Goal: Task Accomplishment & Management: Use online tool/utility

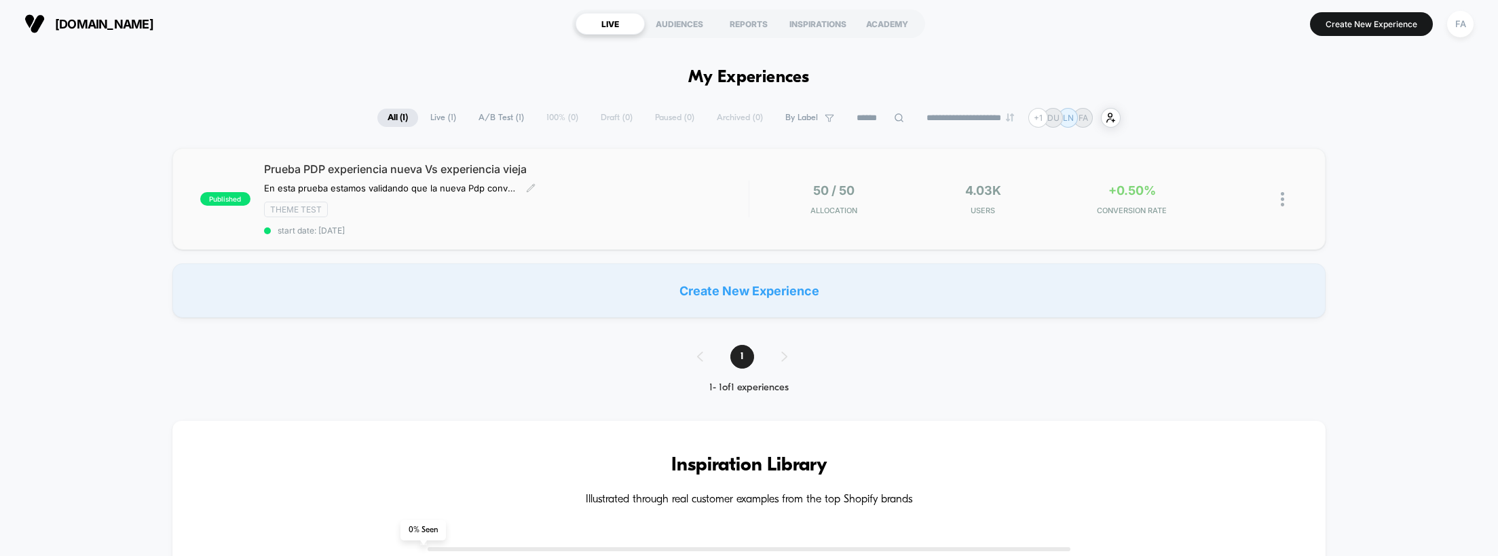
click at [396, 170] on span "Prueba PDP experiencia nueva Vs experiencia vieja" at bounding box center [506, 169] width 485 height 14
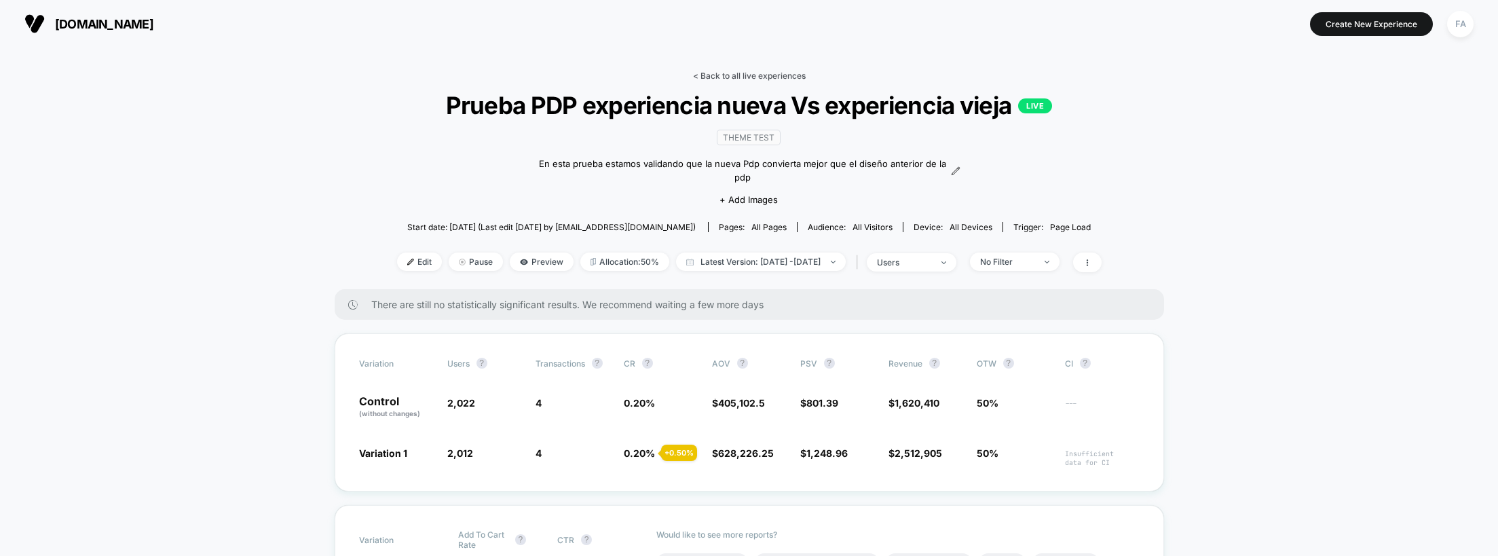
click at [704, 77] on link "< Back to all live experiences" at bounding box center [749, 76] width 113 height 10
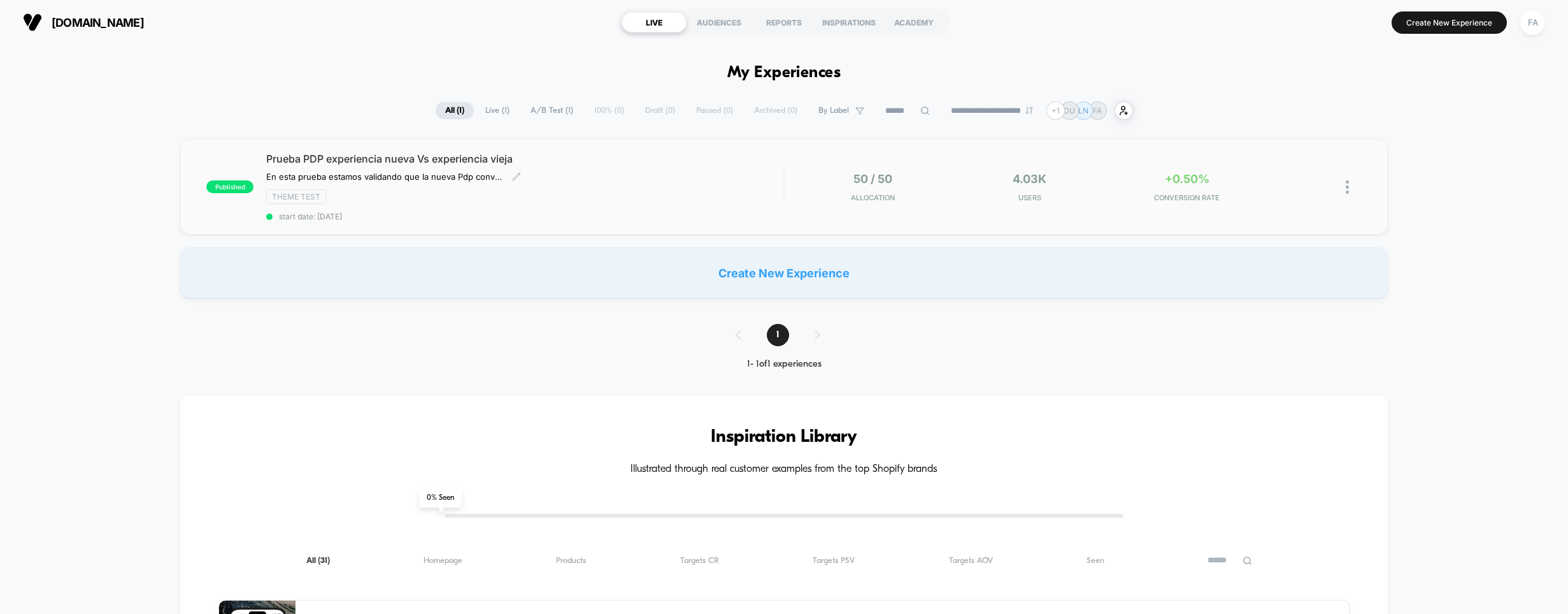
click at [588, 181] on div "En esta prueba estamos validando que la nueva Pdp convierta mejor que el diseño…" at bounding box center [448, 177] width 362 height 10
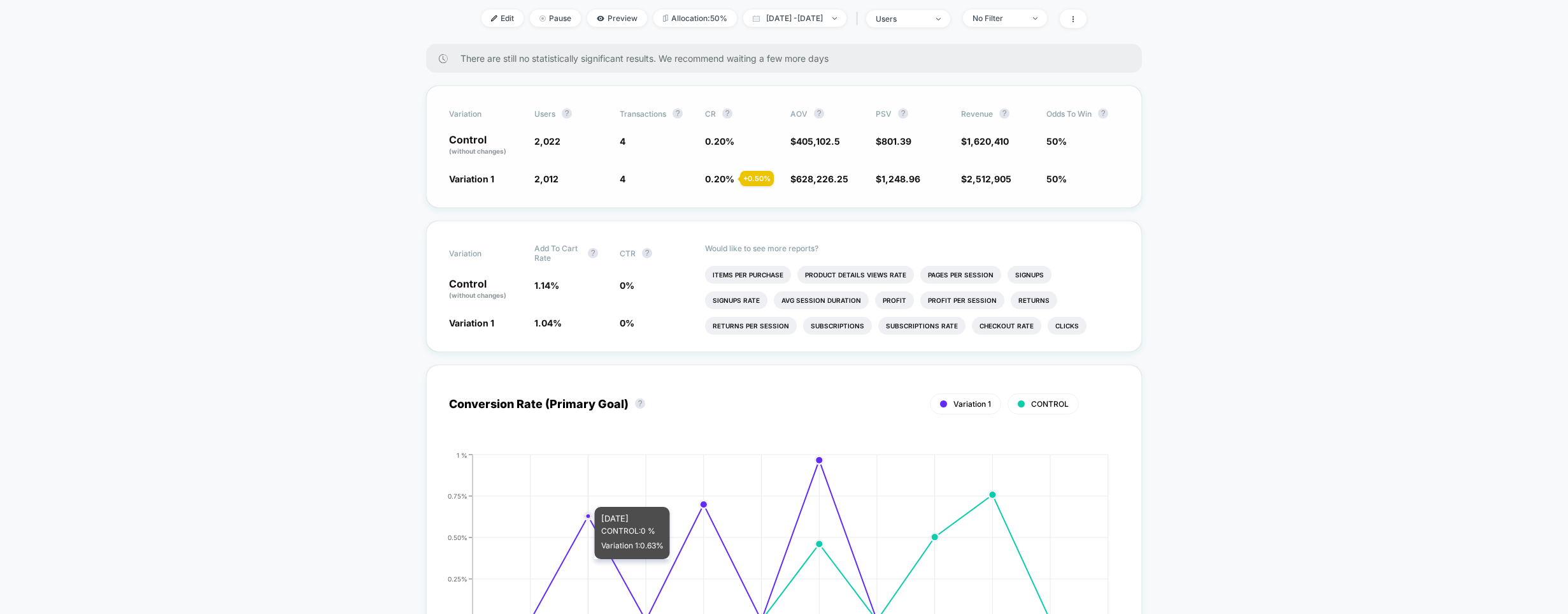
scroll to position [211, 0]
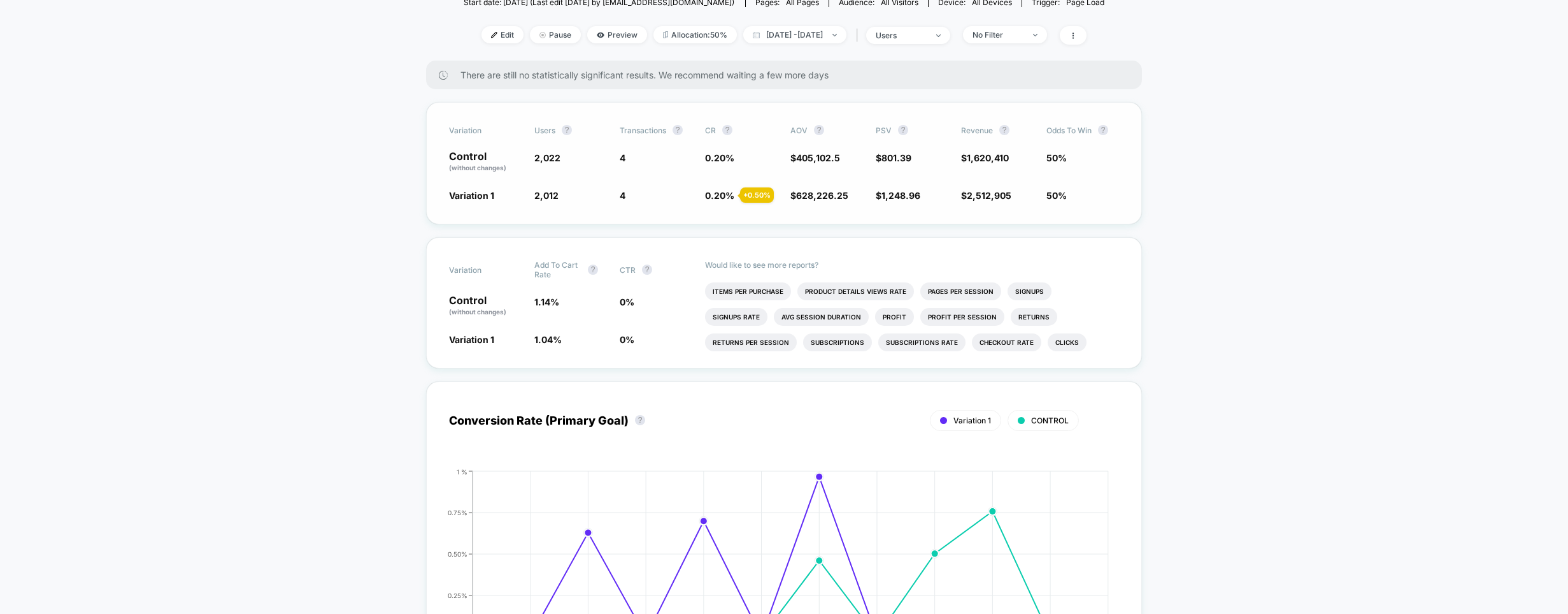
click at [475, 155] on p "Control (without changes)" at bounding box center [485, 161] width 72 height 22
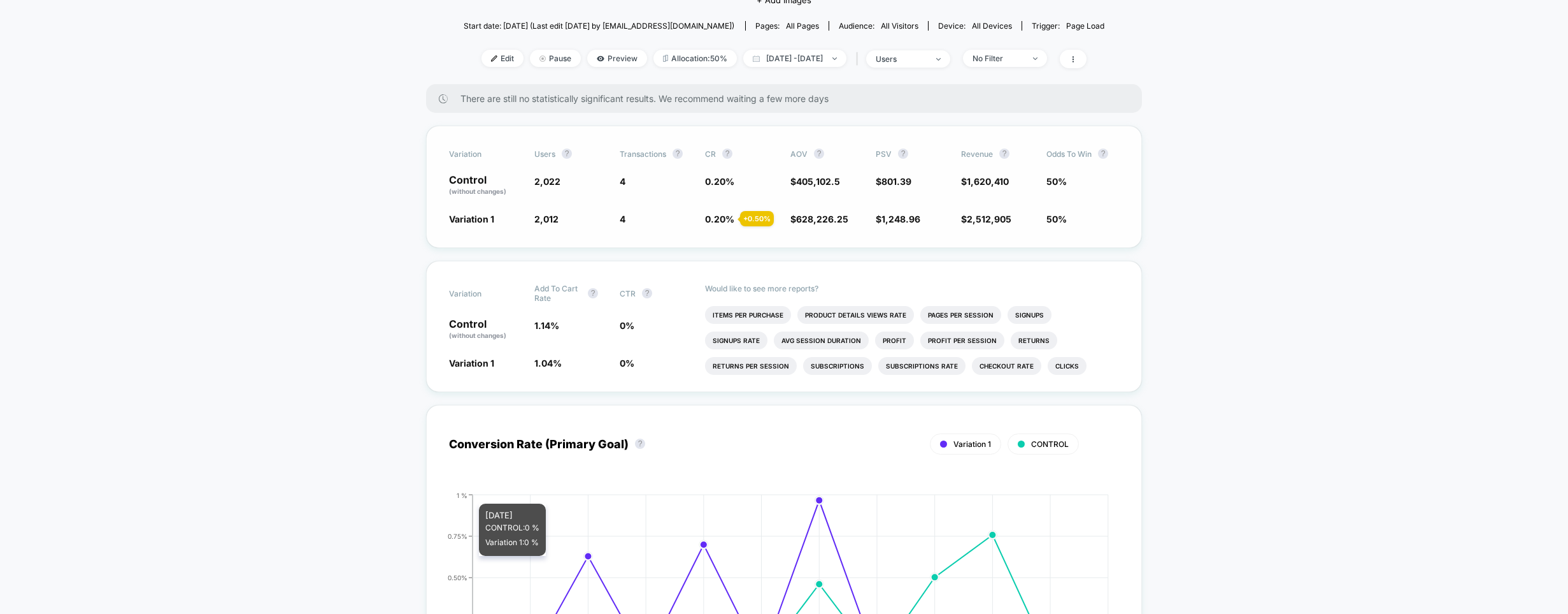
scroll to position [0, 0]
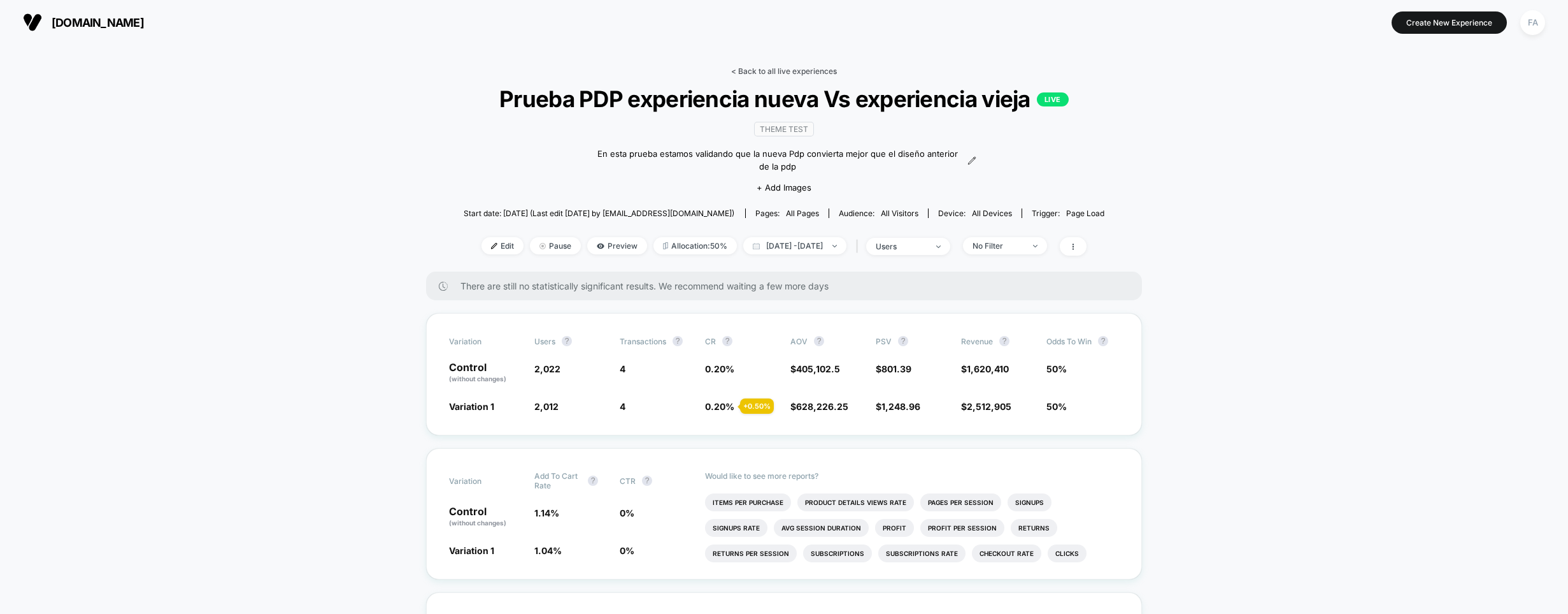
click at [804, 69] on link "< Back to all live experiences" at bounding box center [784, 71] width 106 height 9
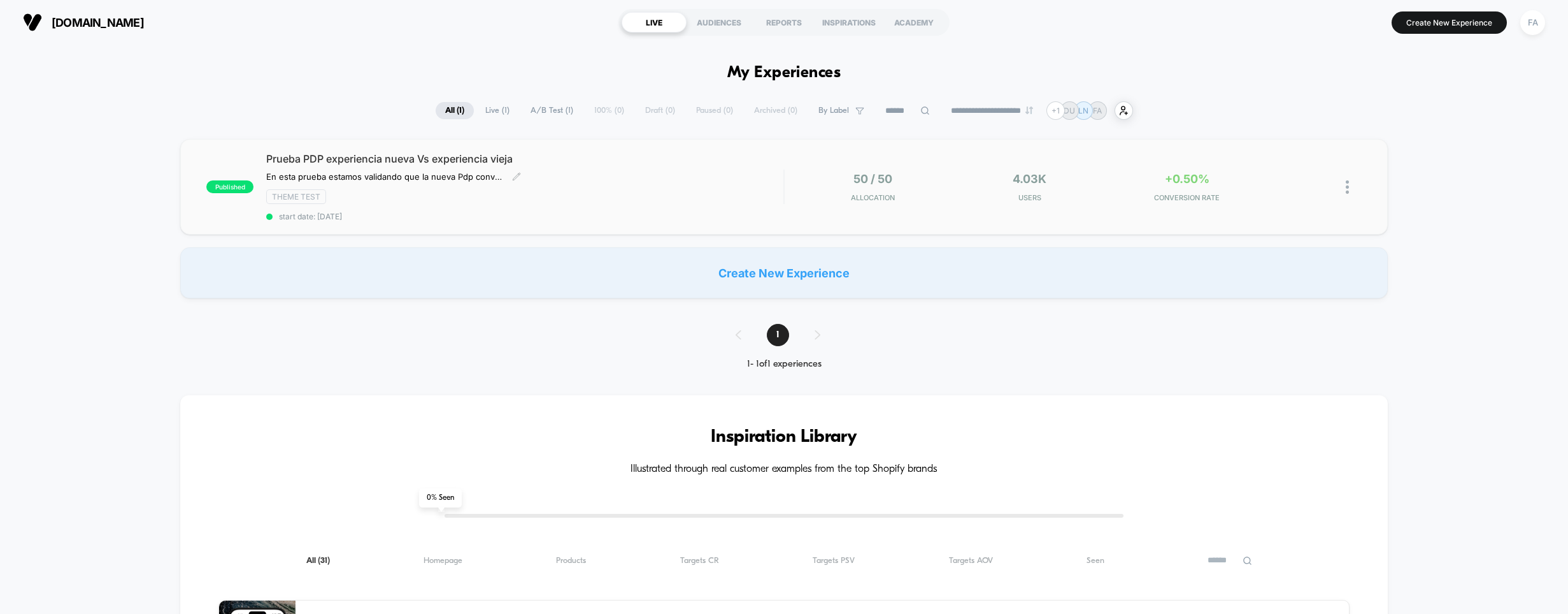
click at [628, 161] on span "Prueba PDP experiencia nueva Vs experiencia vieja" at bounding box center [525, 159] width 517 height 13
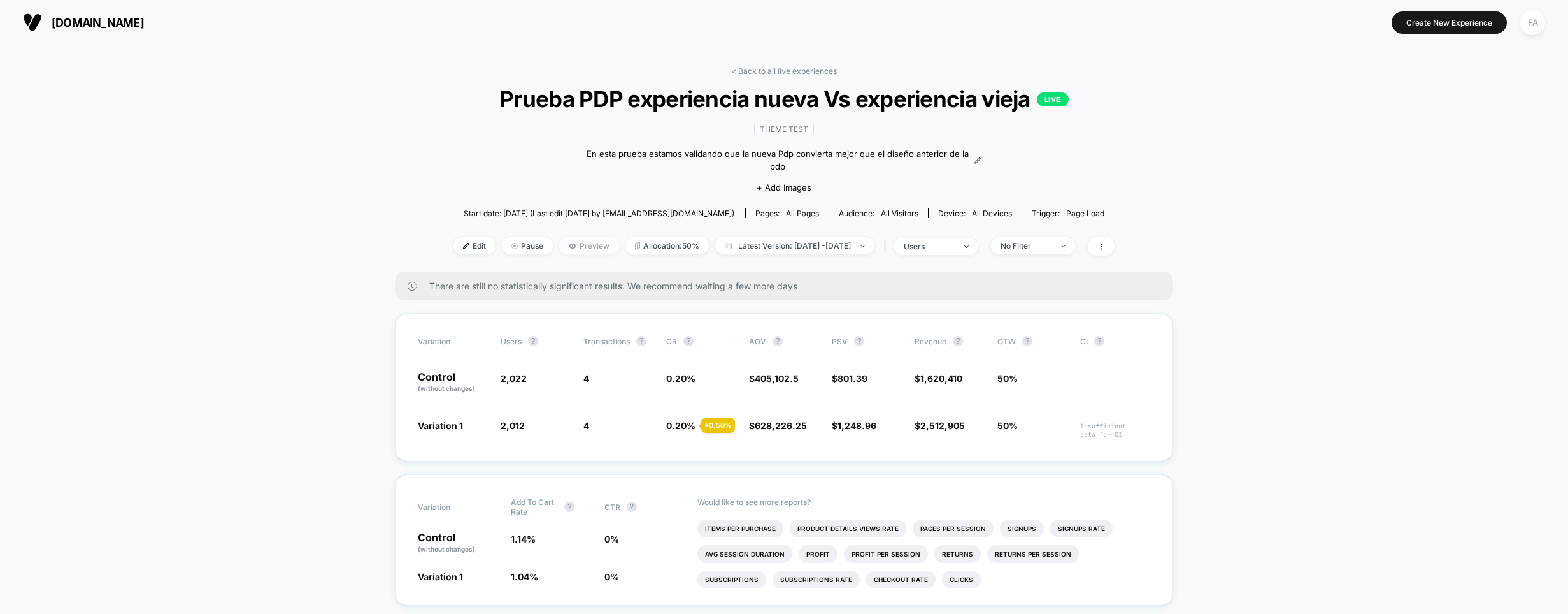
click at [569, 238] on span "Preview" at bounding box center [589, 246] width 60 height 17
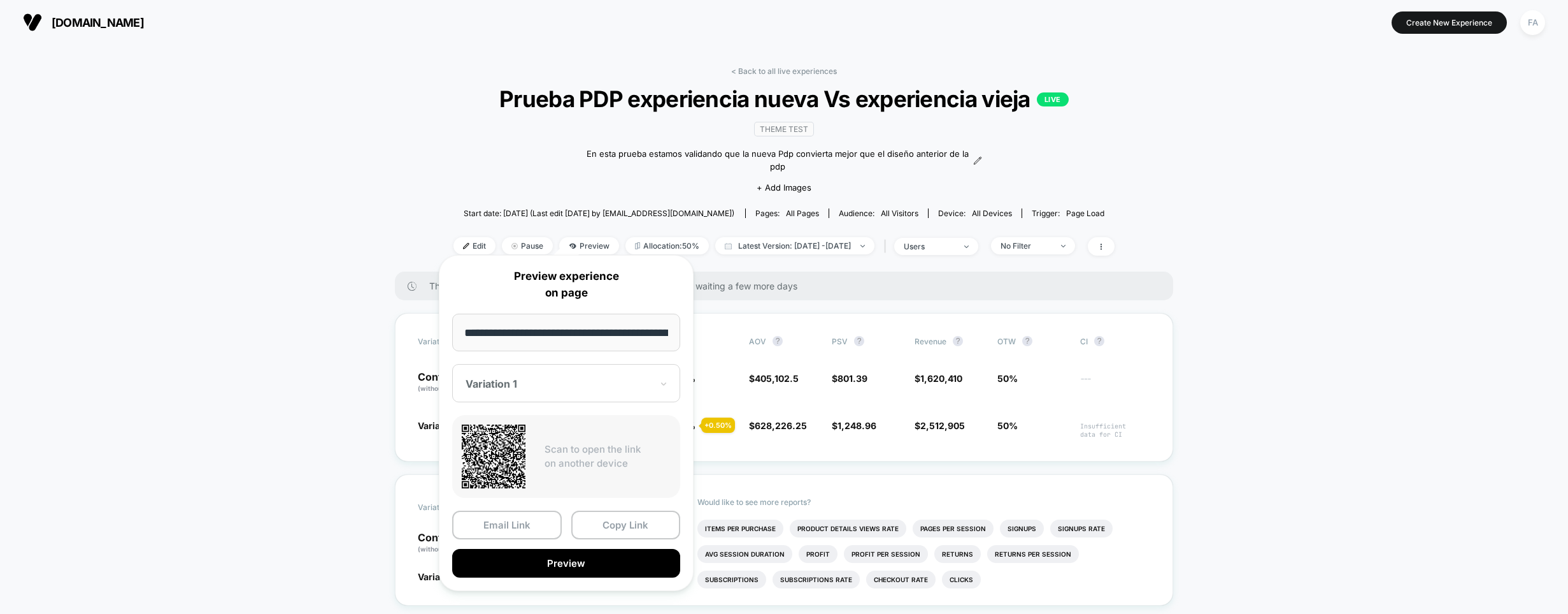
click at [626, 384] on div at bounding box center [558, 384] width 186 height 13
click at [536, 455] on div "CONTROL" at bounding box center [566, 451] width 215 height 23
click at [588, 332] on input "**********" at bounding box center [566, 332] width 228 height 38
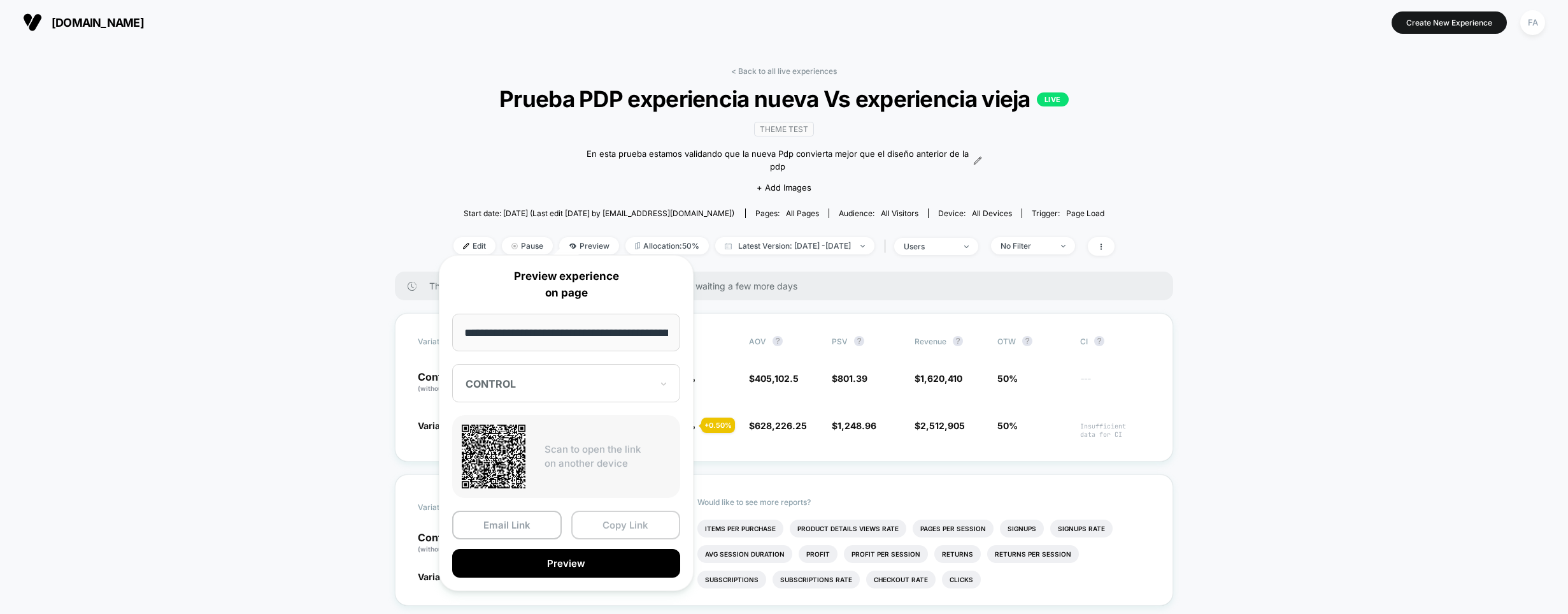
click at [647, 521] on button "Copy Link" at bounding box center [626, 525] width 110 height 29
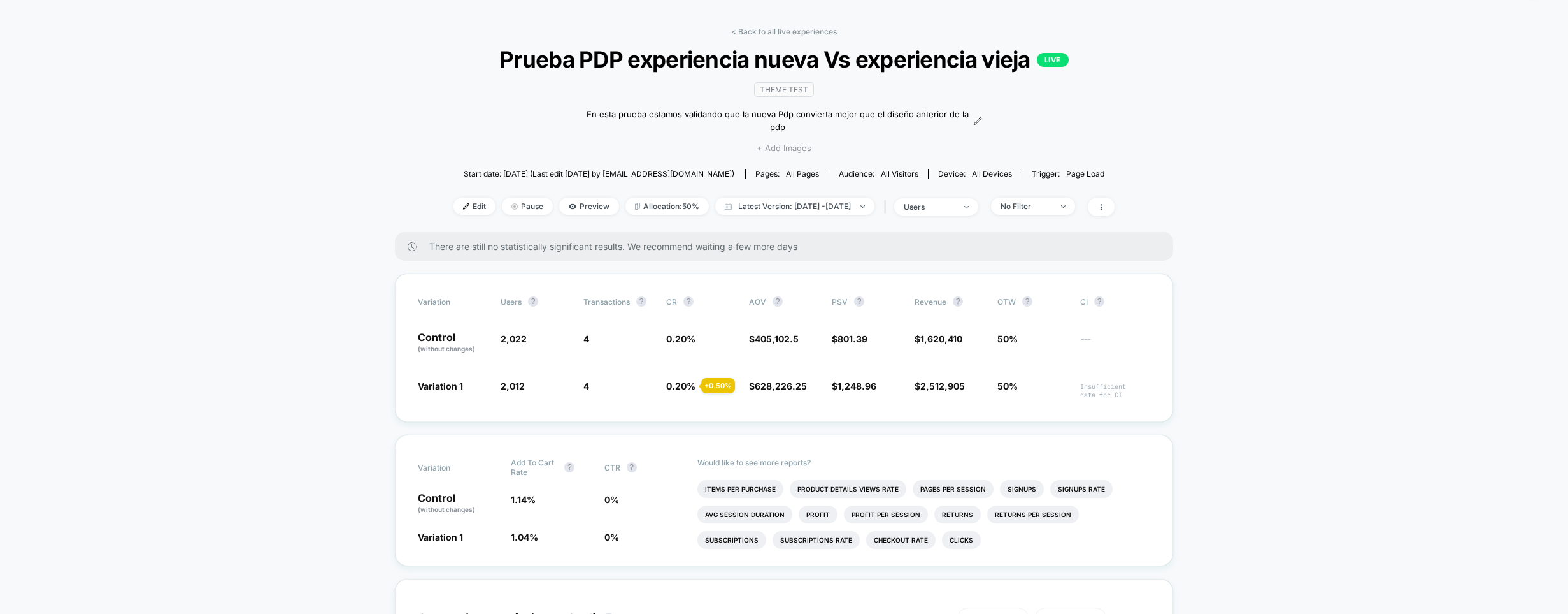
scroll to position [41, 0]
